Goal: Task Accomplishment & Management: Use online tool/utility

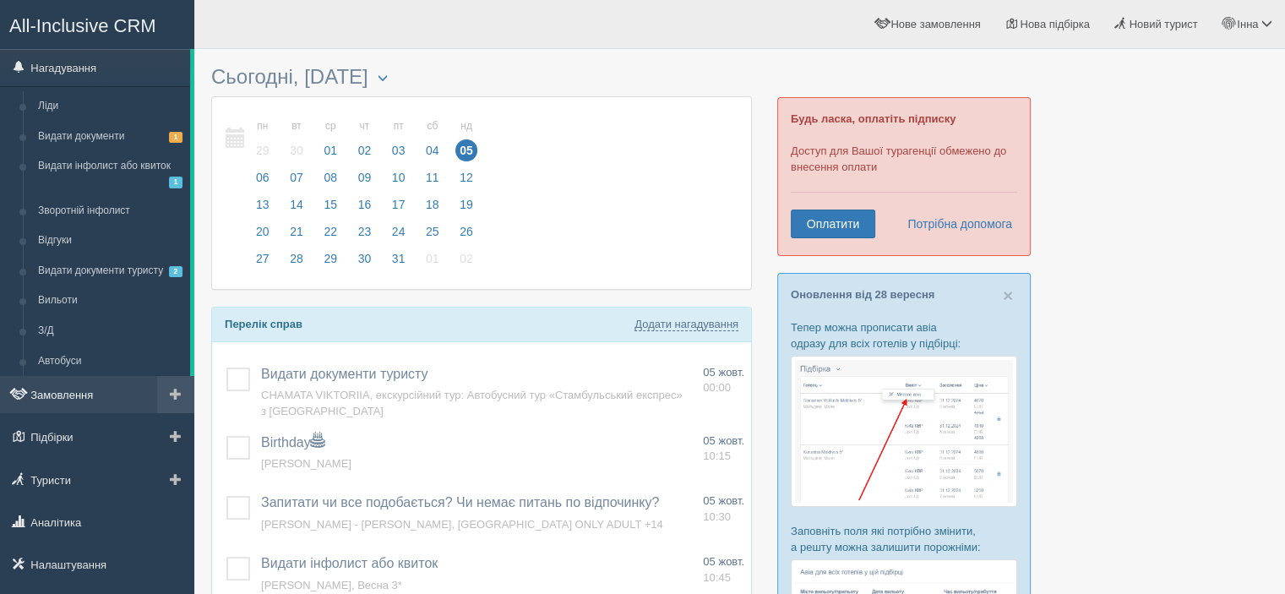
click at [75, 401] on link "Замовлення" at bounding box center [97, 394] width 194 height 37
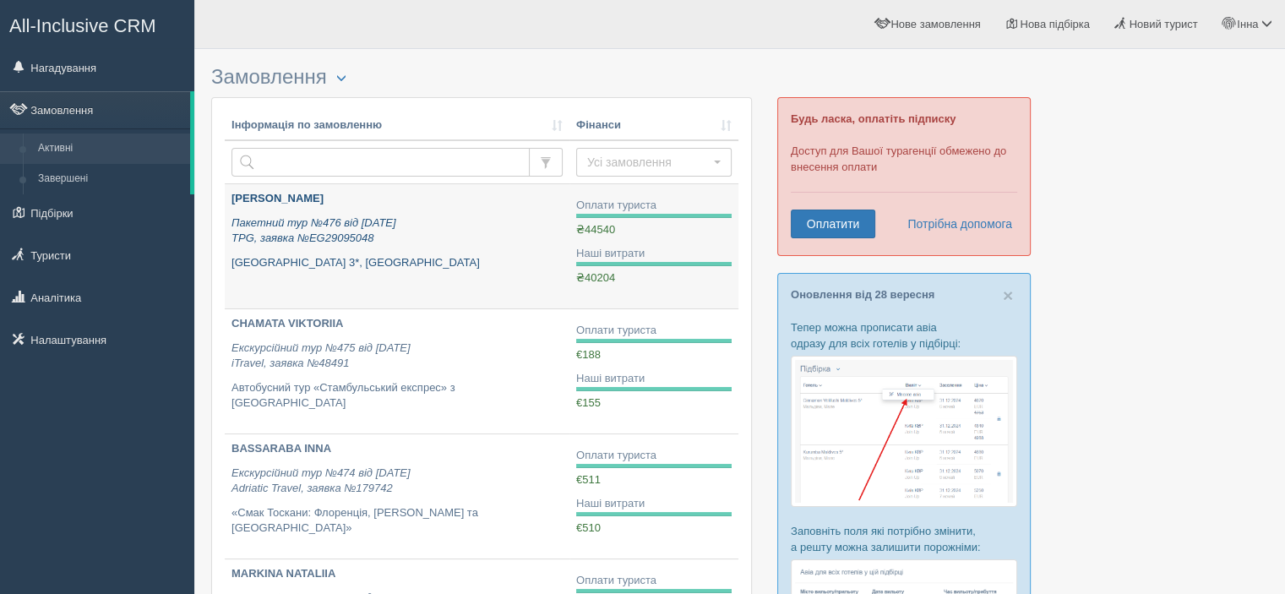
click at [483, 226] on p "Пакетний тур №476 від 22.09.2025 TPG, заявка №EG29095048" at bounding box center [396, 230] width 331 height 31
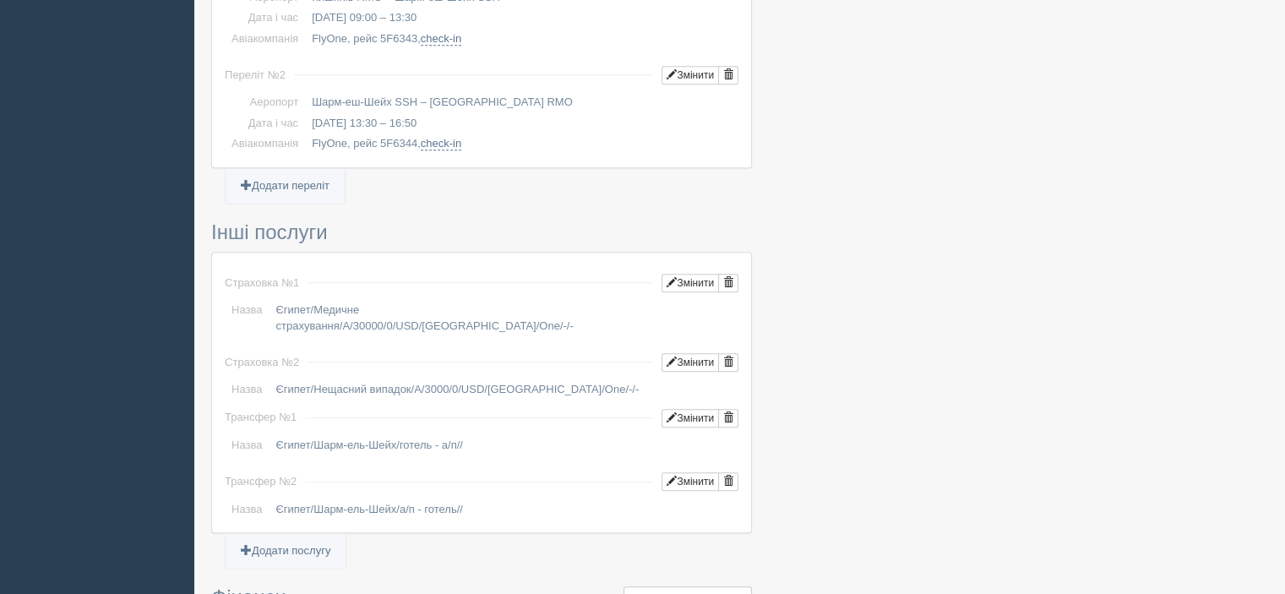
scroll to position [1436, 0]
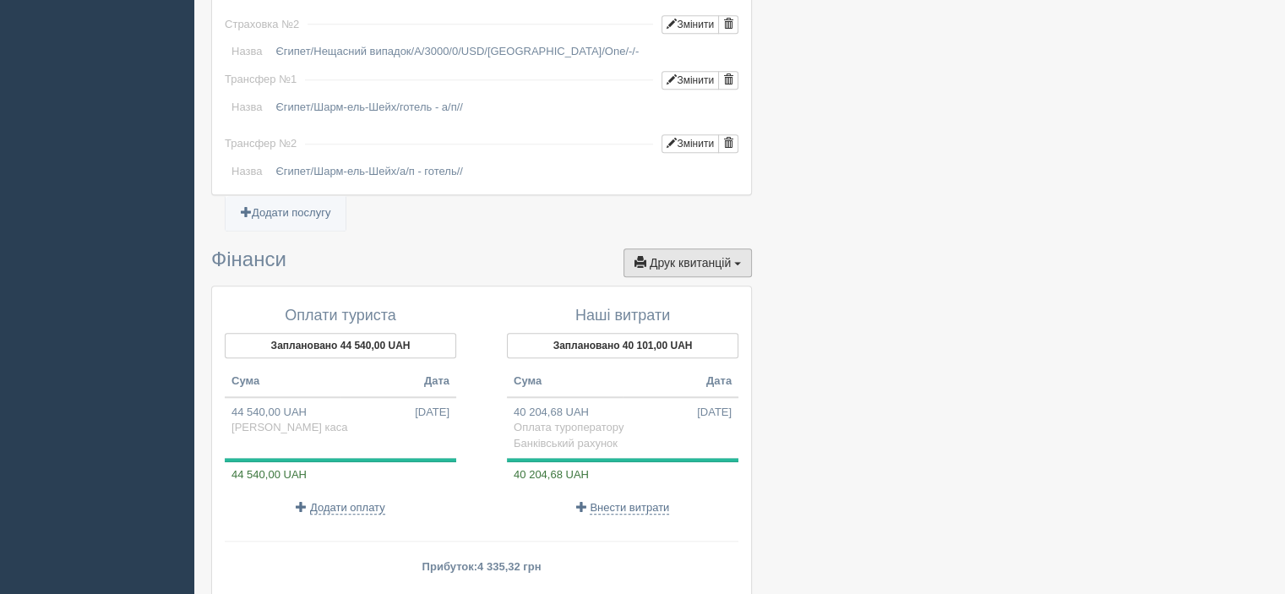
click at [723, 256] on span "Друк квитанцій" at bounding box center [690, 263] width 81 height 14
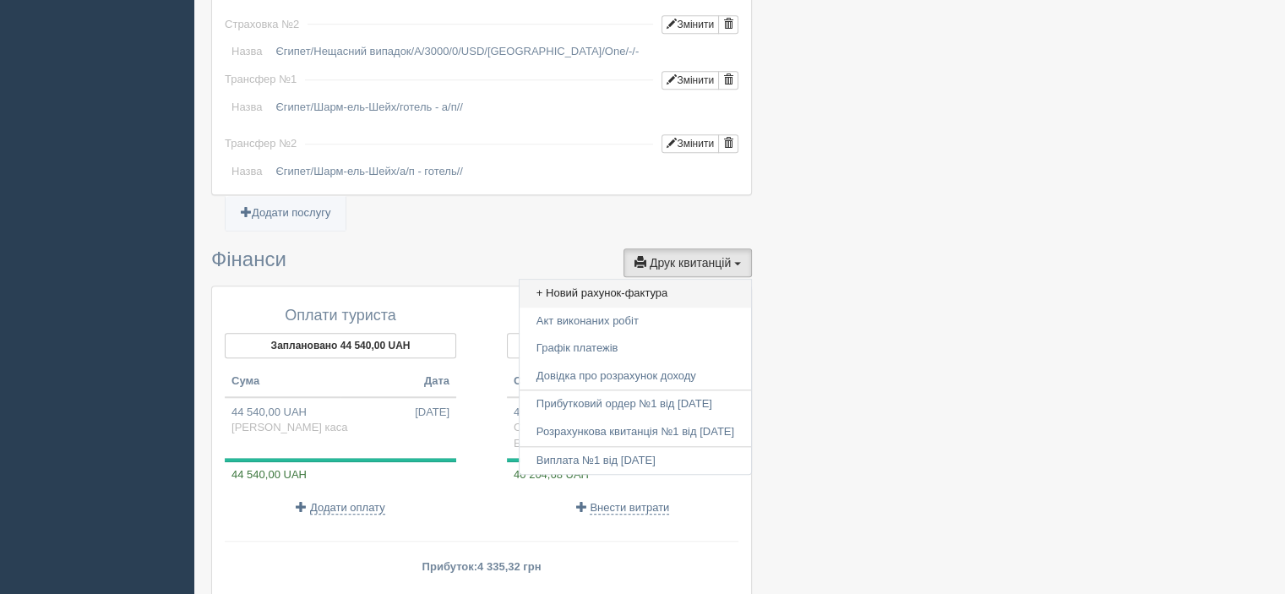
click at [666, 280] on link "+ Новий рахунок-фактура" at bounding box center [635, 294] width 231 height 28
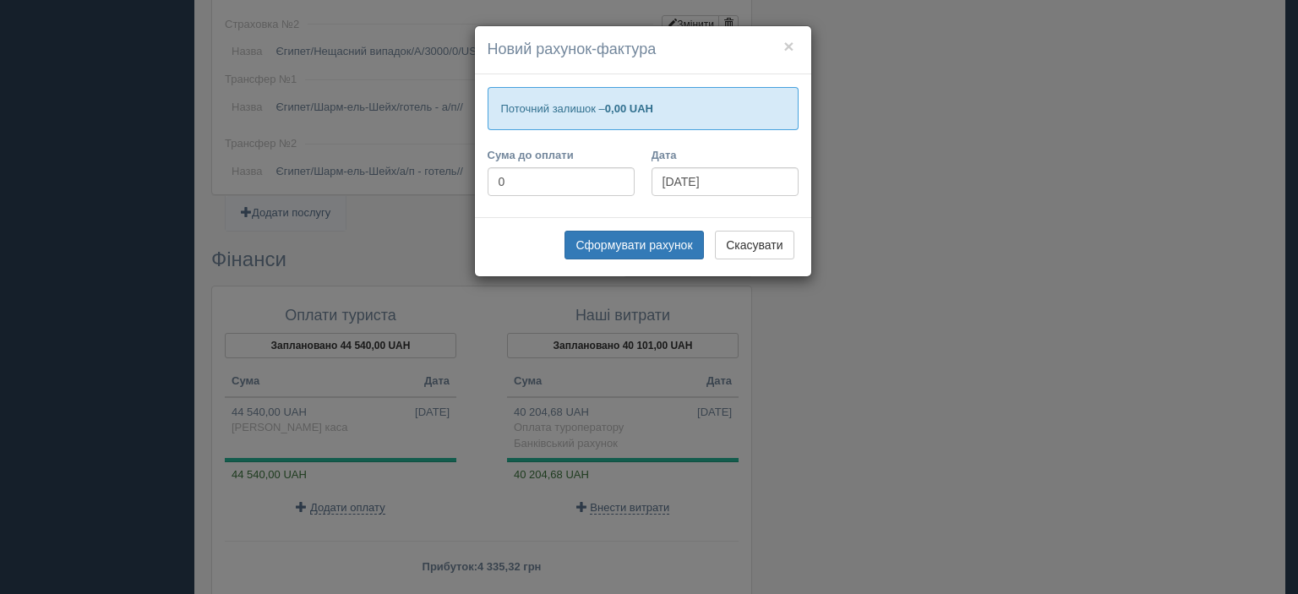
click at [801, 248] on div "Сформувати рахунок Скасувати" at bounding box center [643, 246] width 336 height 59
click at [778, 243] on button "Скасувати" at bounding box center [754, 245] width 79 height 29
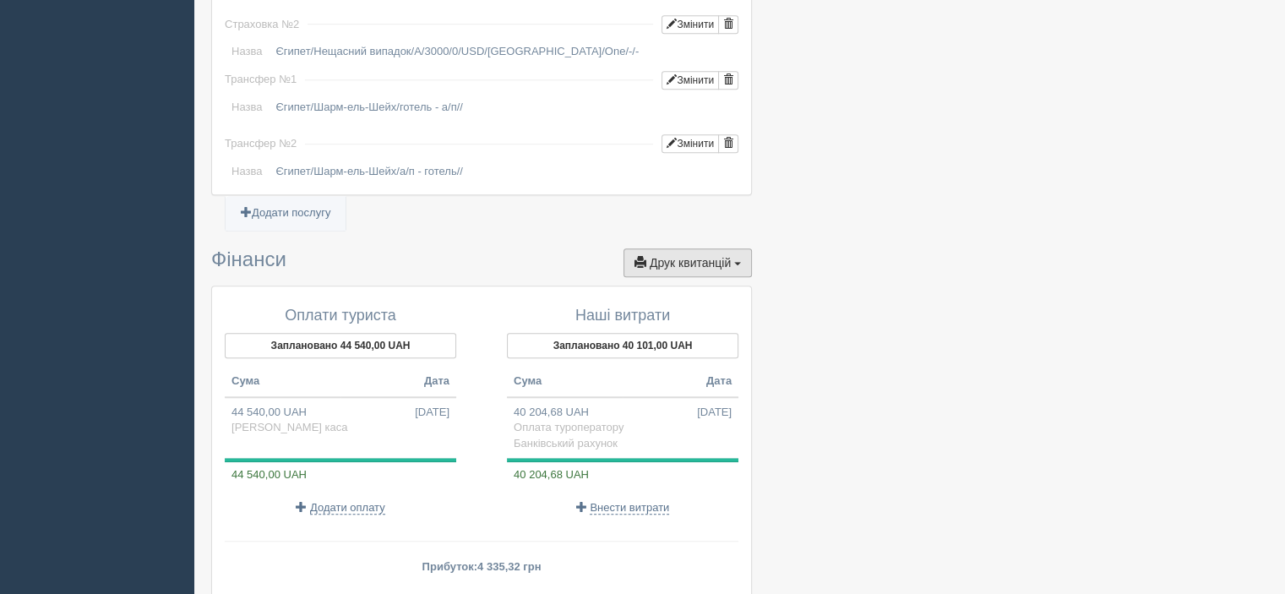
click at [717, 250] on button "Друк квитанцій Друк" at bounding box center [687, 262] width 128 height 29
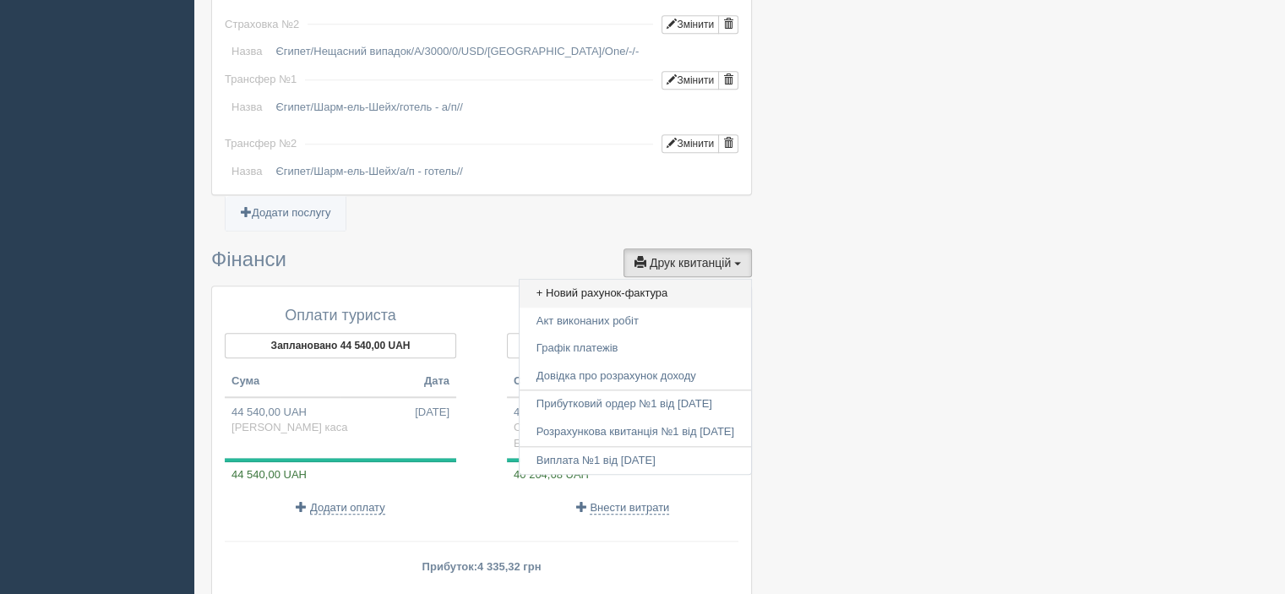
click at [677, 280] on link "+ Новий рахунок-фактура" at bounding box center [635, 294] width 231 height 28
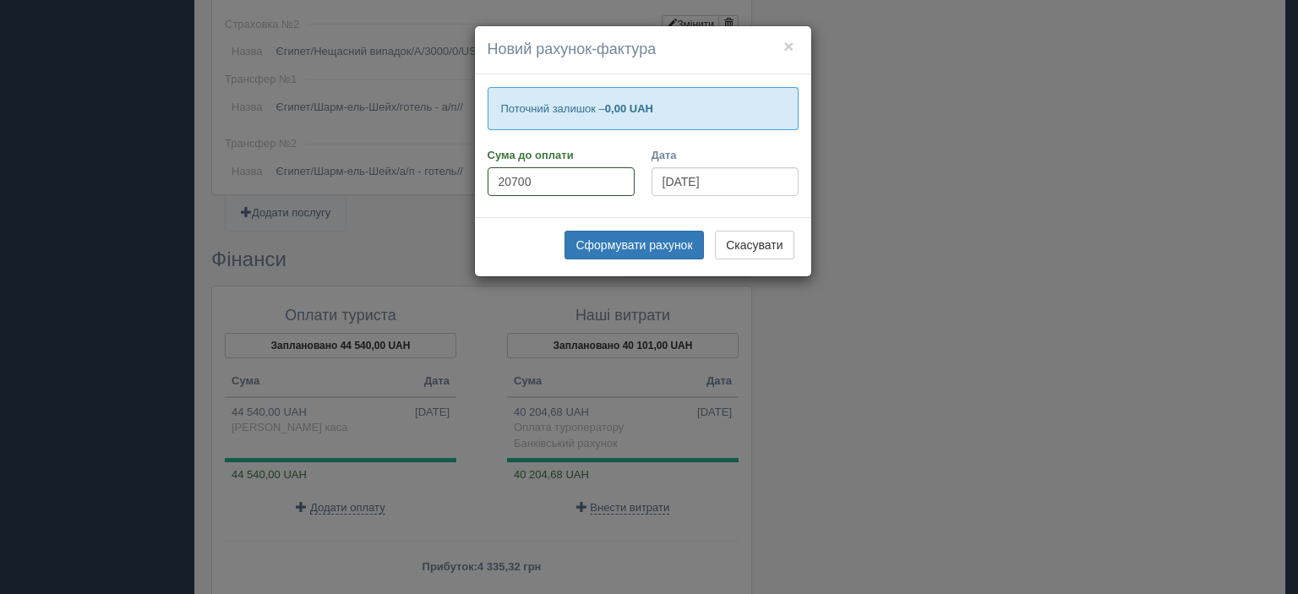
type input "20700"
click at [561, 204] on div "Поточний залишок – 0,00 UAH Сума до оплати 20700 Дата 05.10.2025" at bounding box center [643, 145] width 336 height 143
click at [642, 246] on button "Сформувати рахунок" at bounding box center [633, 245] width 139 height 29
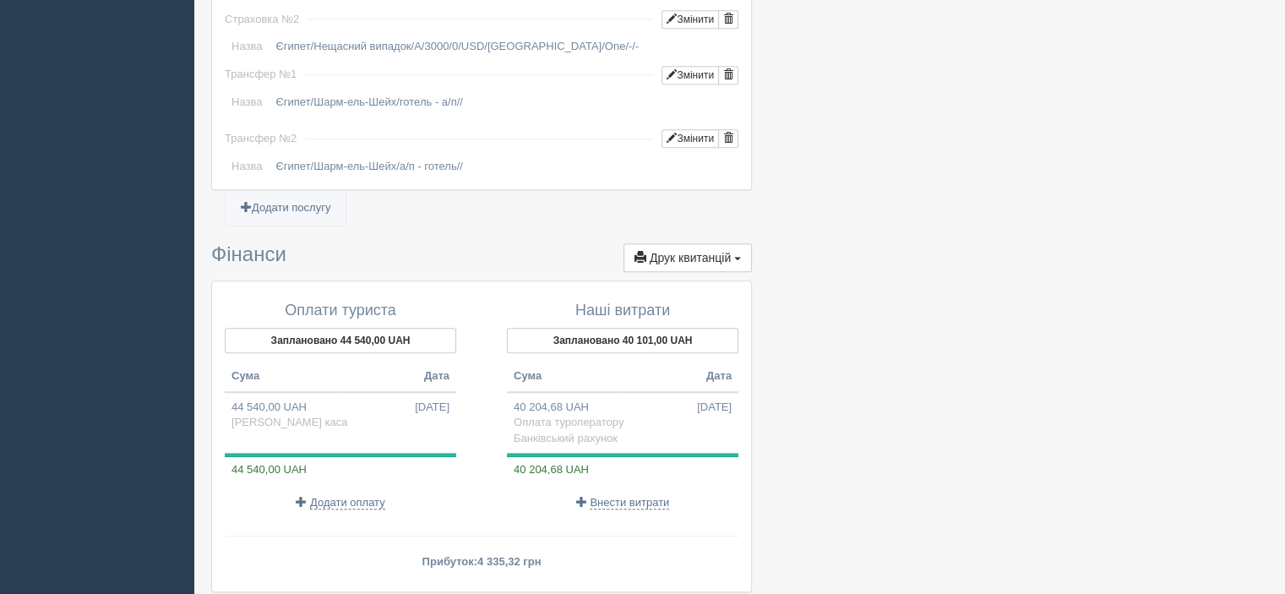
scroll to position [1548, 0]
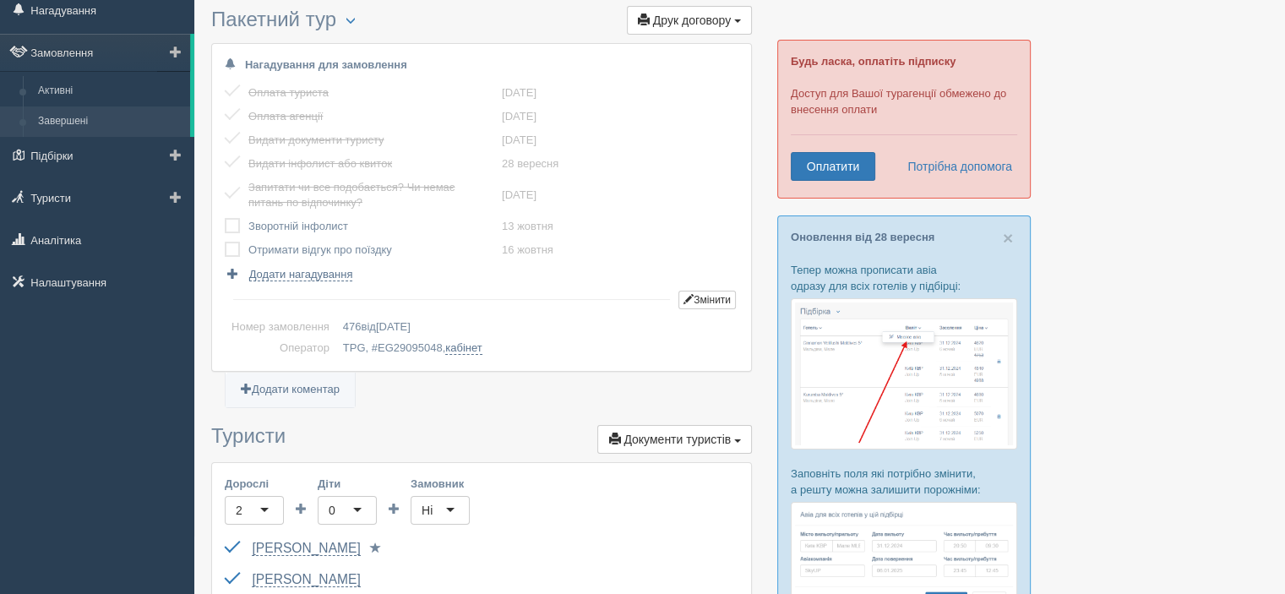
scroll to position [0, 0]
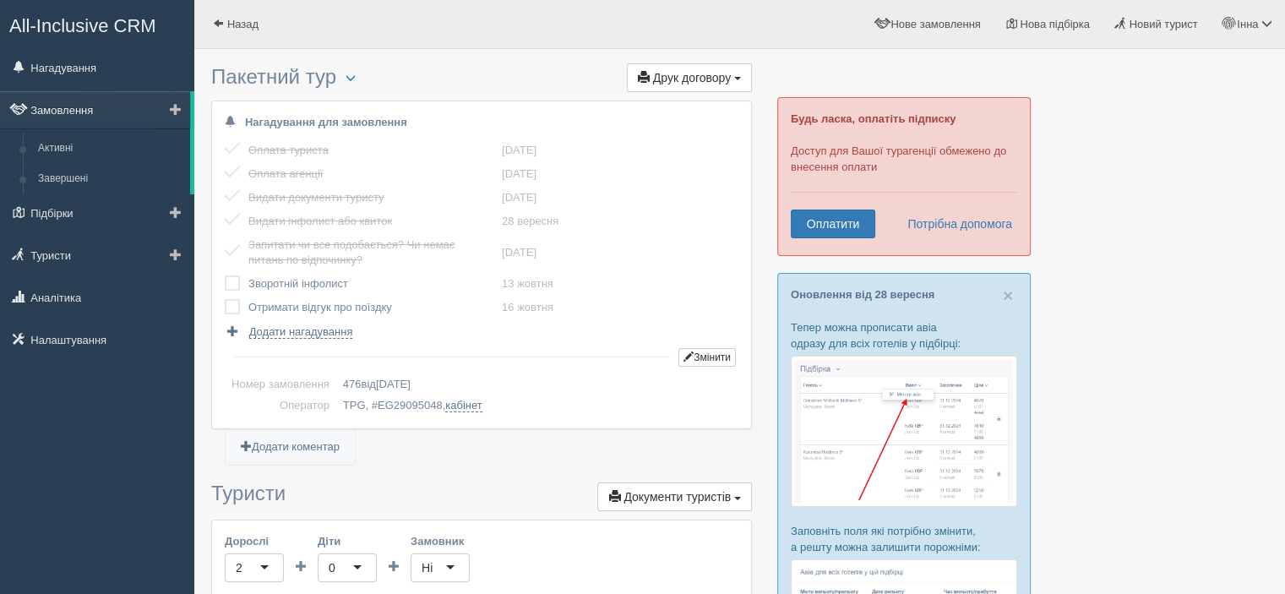
click at [61, 97] on link "Замовлення" at bounding box center [95, 109] width 190 height 37
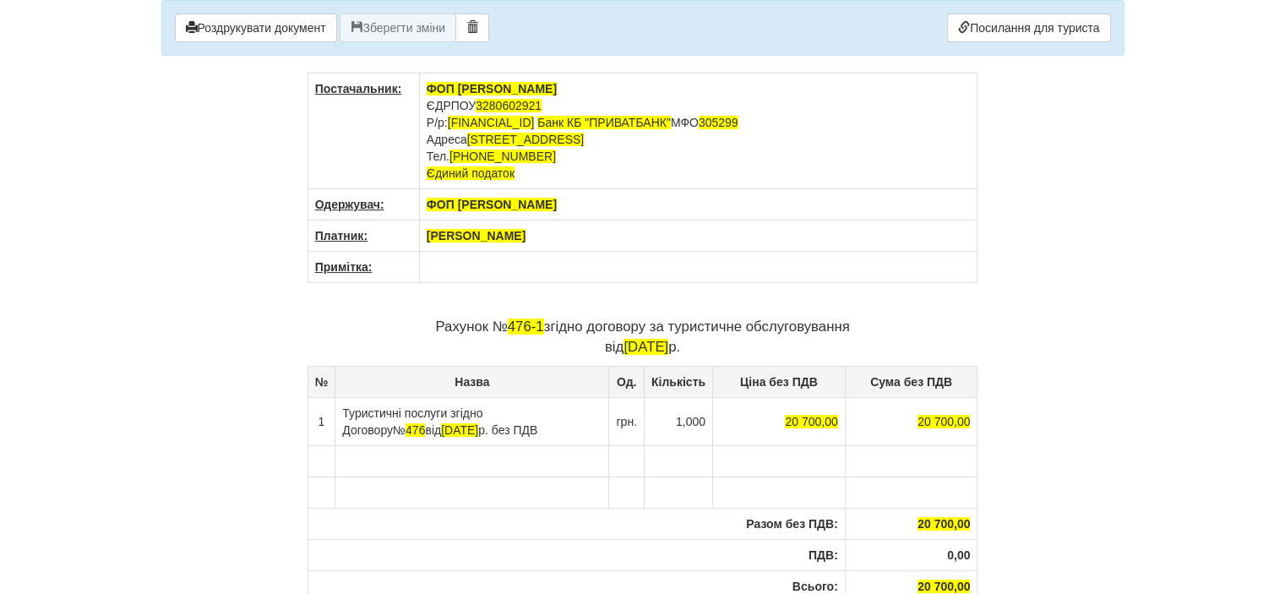
drag, startPoint x: 612, startPoint y: 239, endPoint x: 412, endPoint y: 233, distance: 199.4
click at [412, 233] on tr "Платник: Левченко Любов Борисівна" at bounding box center [642, 235] width 670 height 31
click at [433, 27] on button "Зберегти зміни" at bounding box center [398, 28] width 117 height 29
click at [424, 30] on button "Зберегти зміни" at bounding box center [398, 28] width 117 height 29
drag, startPoint x: 426, startPoint y: 104, endPoint x: 649, endPoint y: 116, distance: 223.3
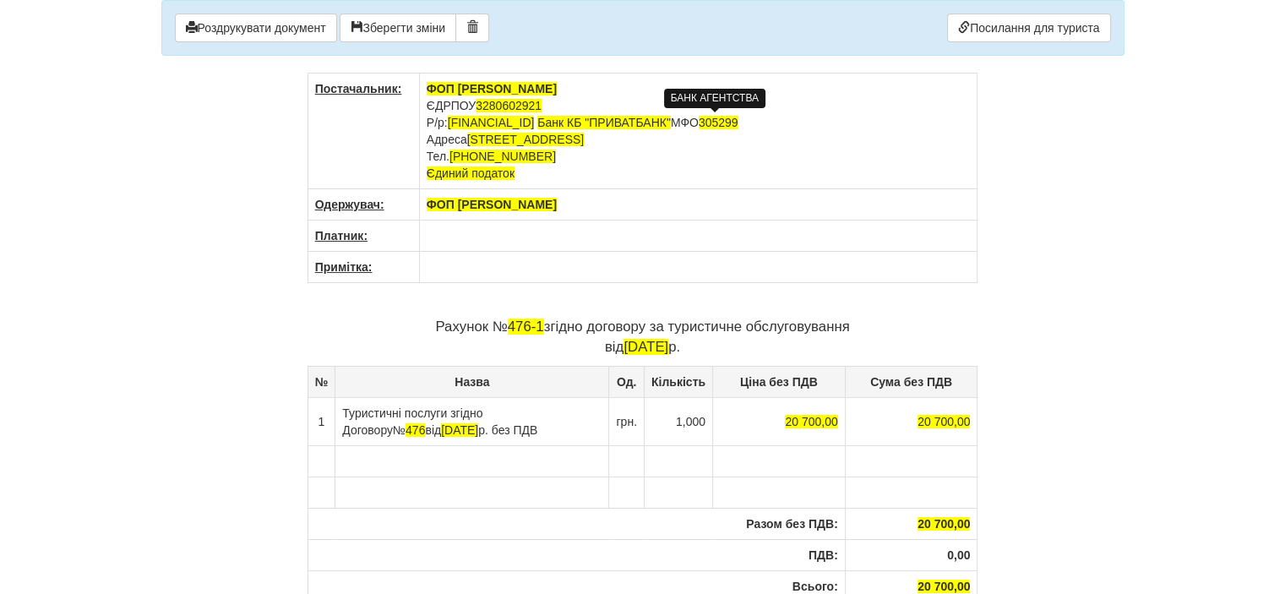
click at [649, 116] on td "ФОП Бассараба Інна Володимирівна ЄДРПОУ 3280602921 Р/р: UA433052990000026000040…" at bounding box center [698, 131] width 558 height 116
copy td "ЄДРПОУ 3280602921 Р/р: UA433052990000026000040126293"
click at [1271, 438] on body "× Деякі поля не заповнено Ми підсвітили порожні поля червоним кольором. Ви може…" at bounding box center [642, 297] width 1285 height 594
drag, startPoint x: 0, startPoint y: 127, endPoint x: 1017, endPoint y: 220, distance: 1021.4
click at [1016, 222] on div "× Деякі поля не заповнено Ми підсвітили порожні поля червоним кольором. Ви може…" at bounding box center [643, 384] width 988 height 769
